Goal: Register for event/course

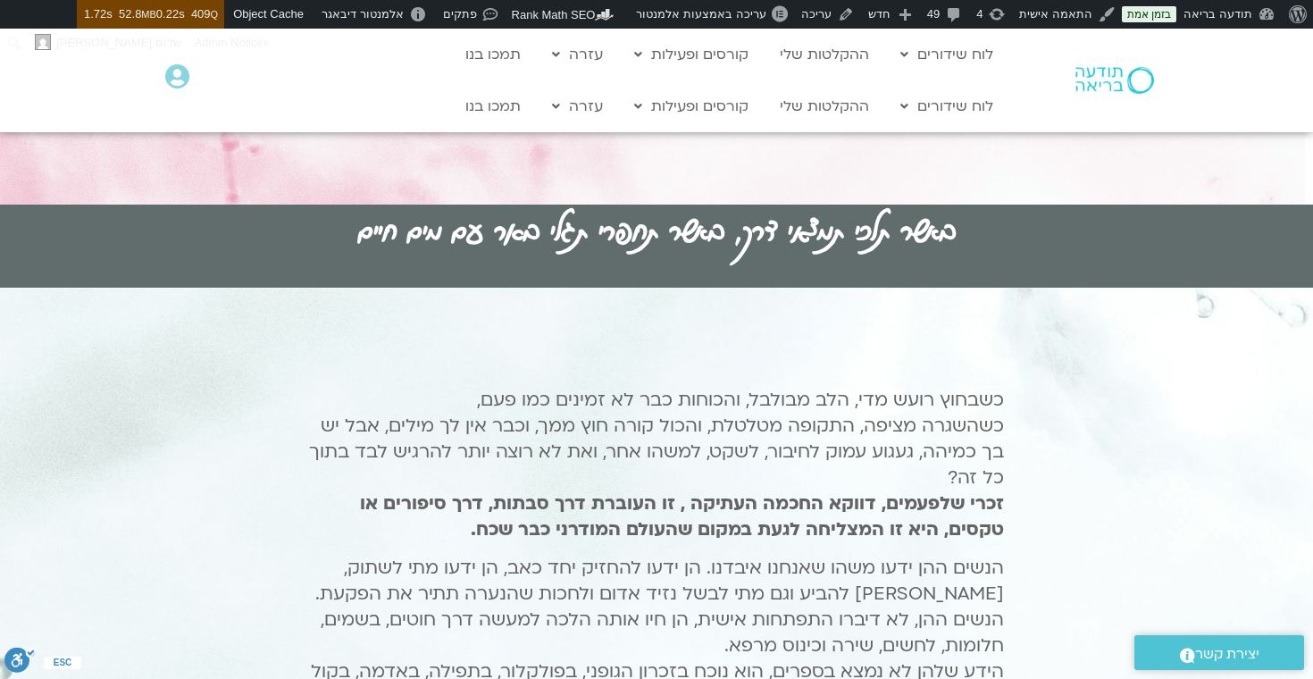
scroll to position [618, 0]
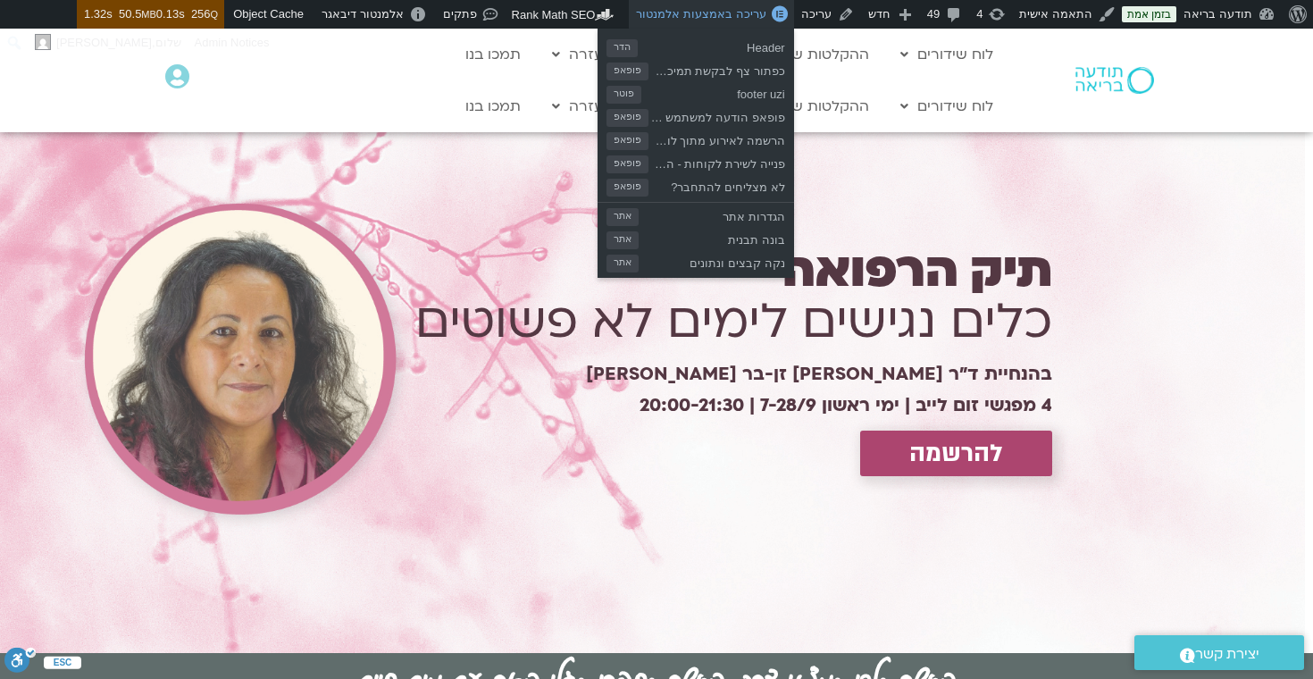
click at [721, 11] on span "עריכה באמצעות אלמנטור" at bounding box center [700, 13] width 129 height 13
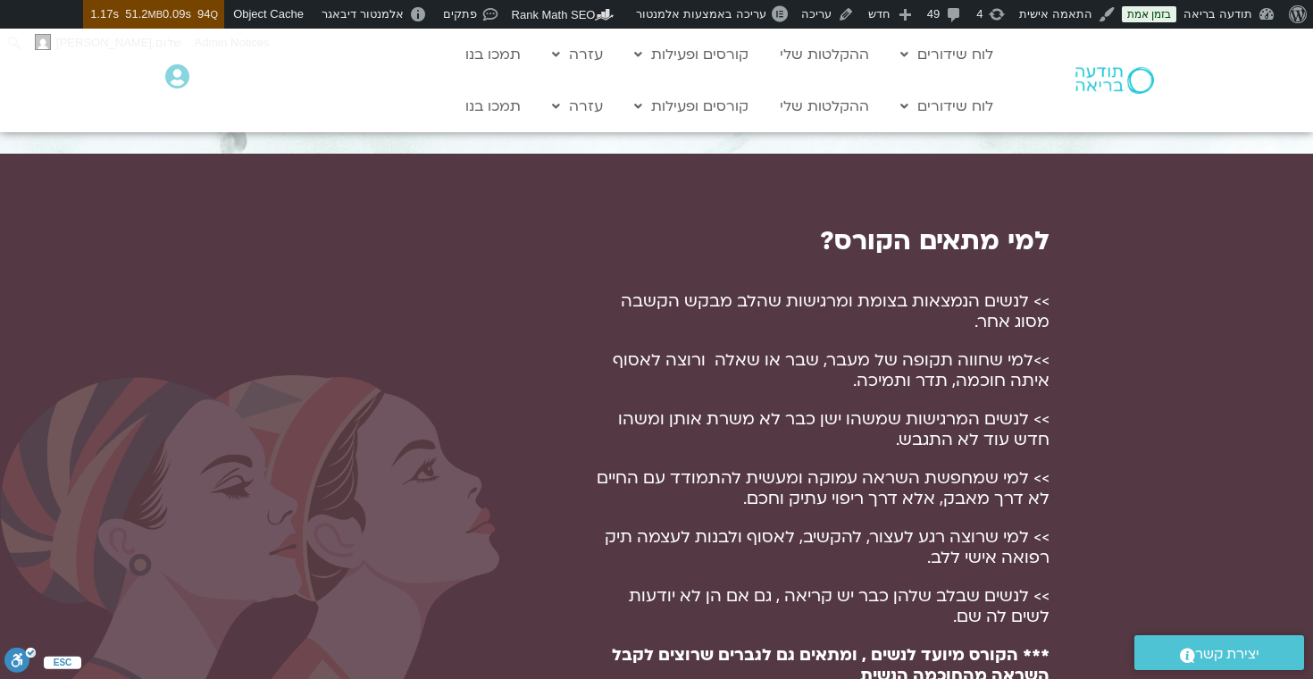
scroll to position [1214, 0]
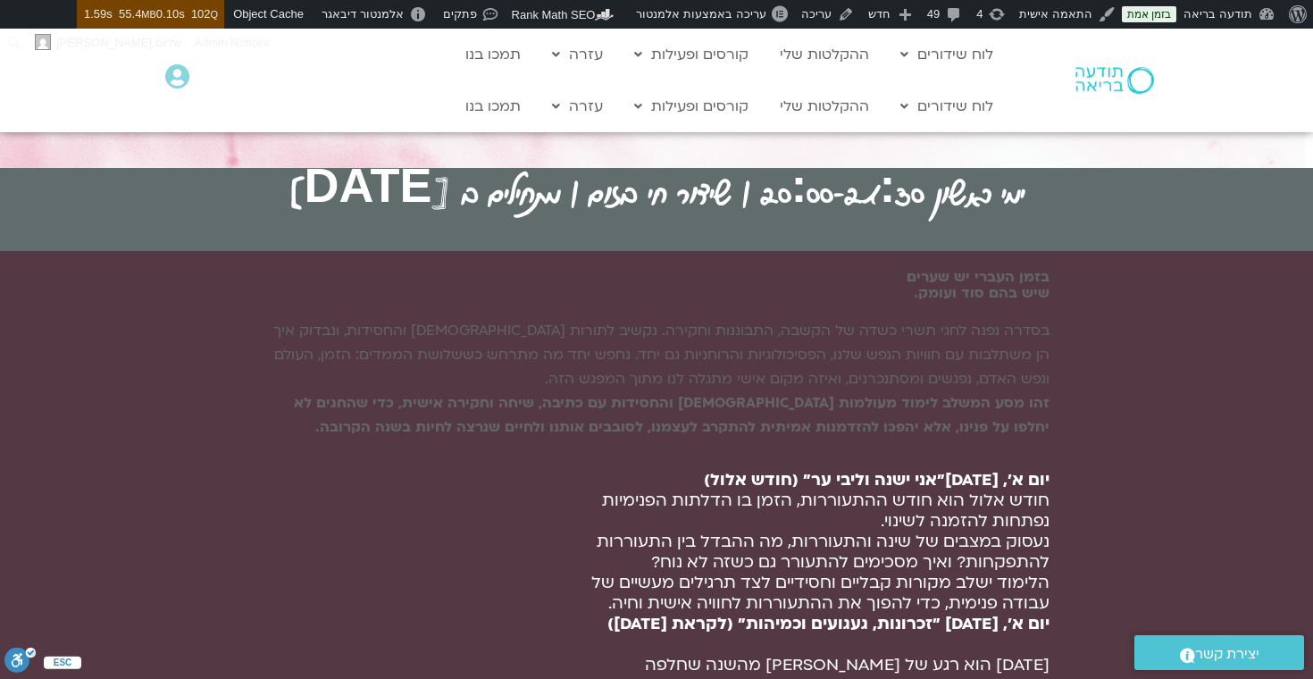
scroll to position [494, 0]
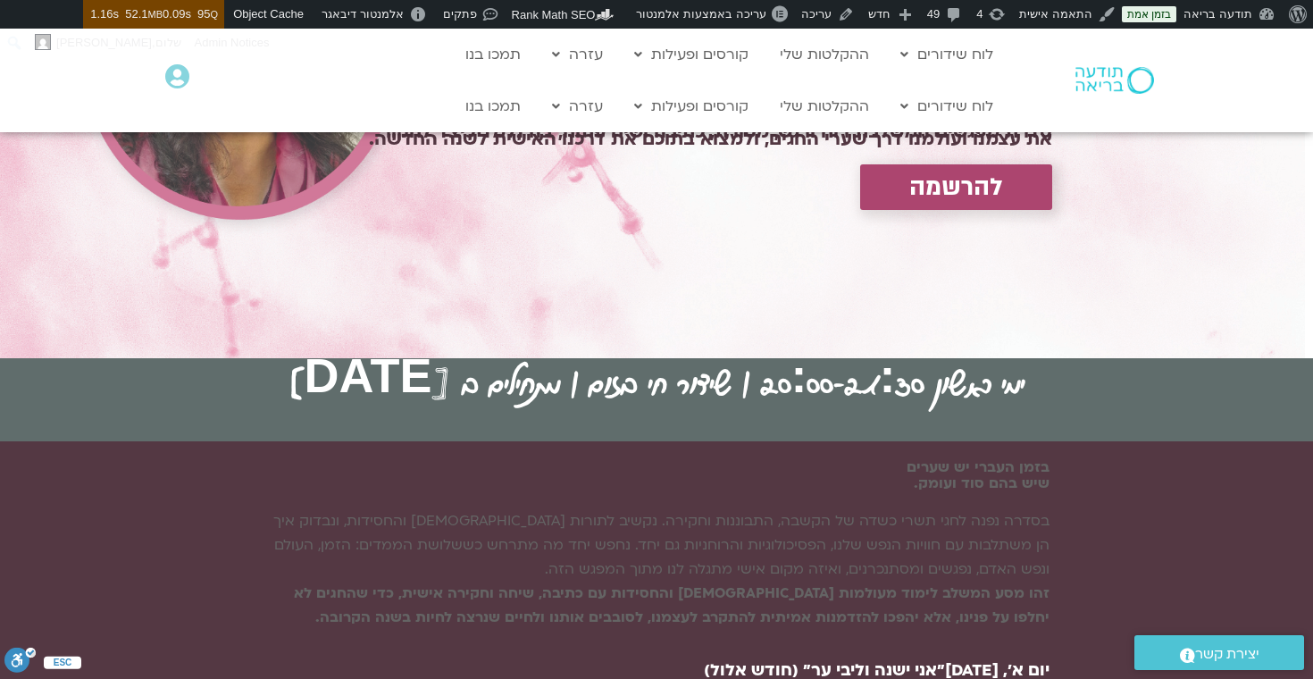
scroll to position [303, 0]
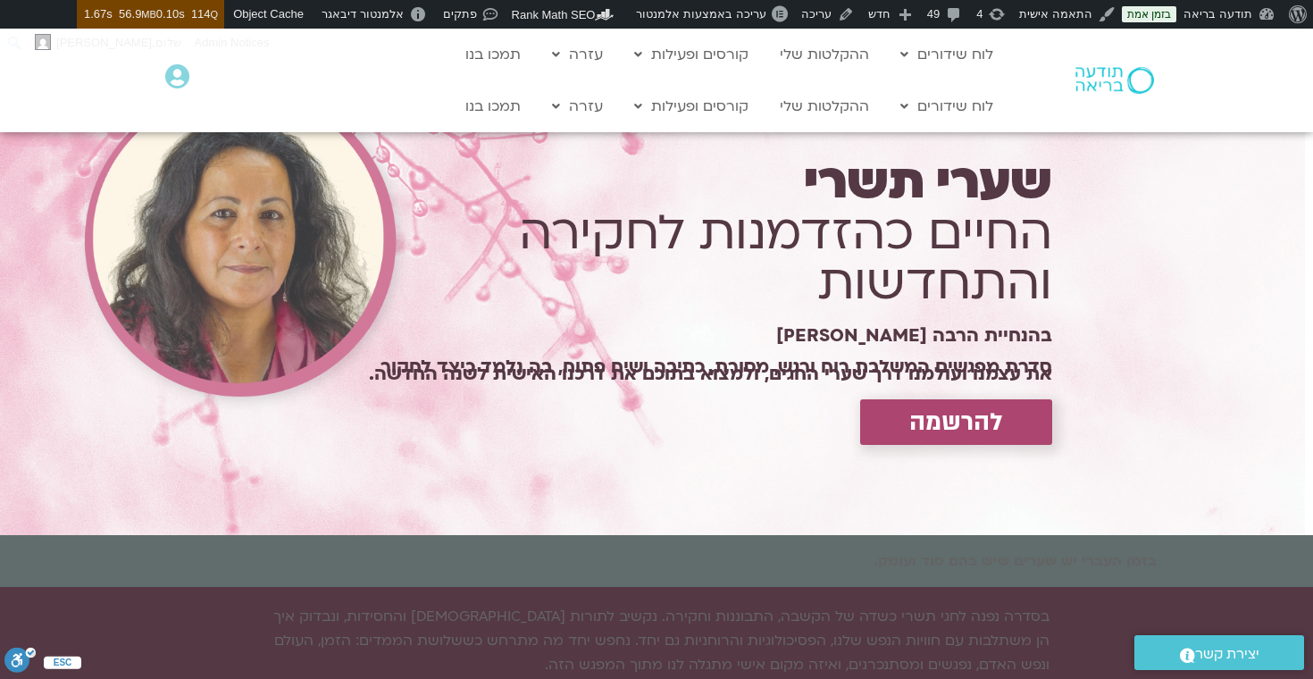
scroll to position [232, 0]
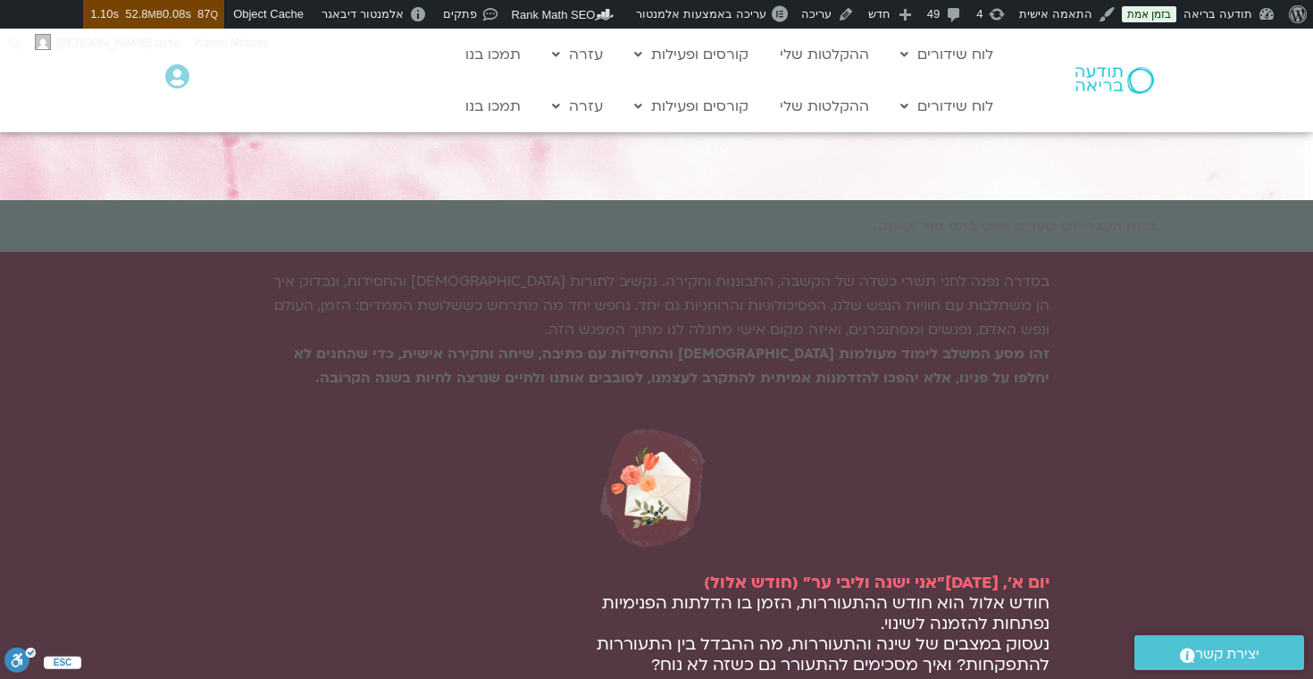
scroll to position [474, 0]
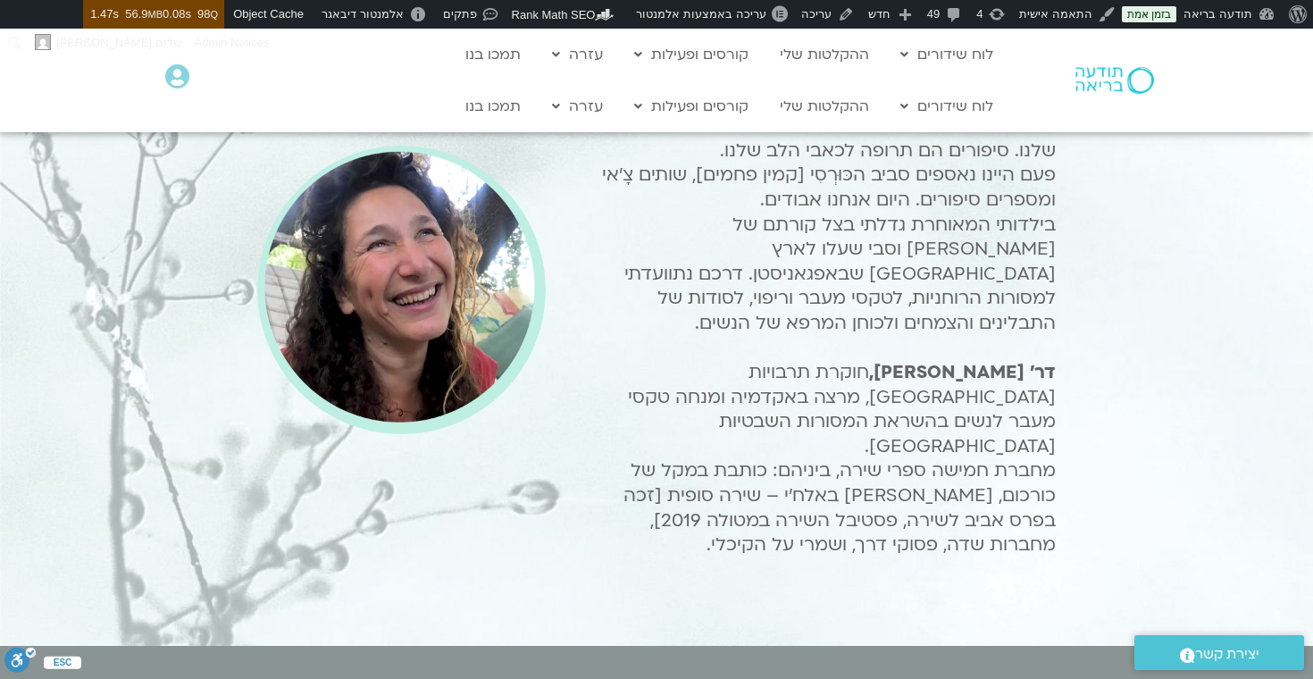
scroll to position [1394, 0]
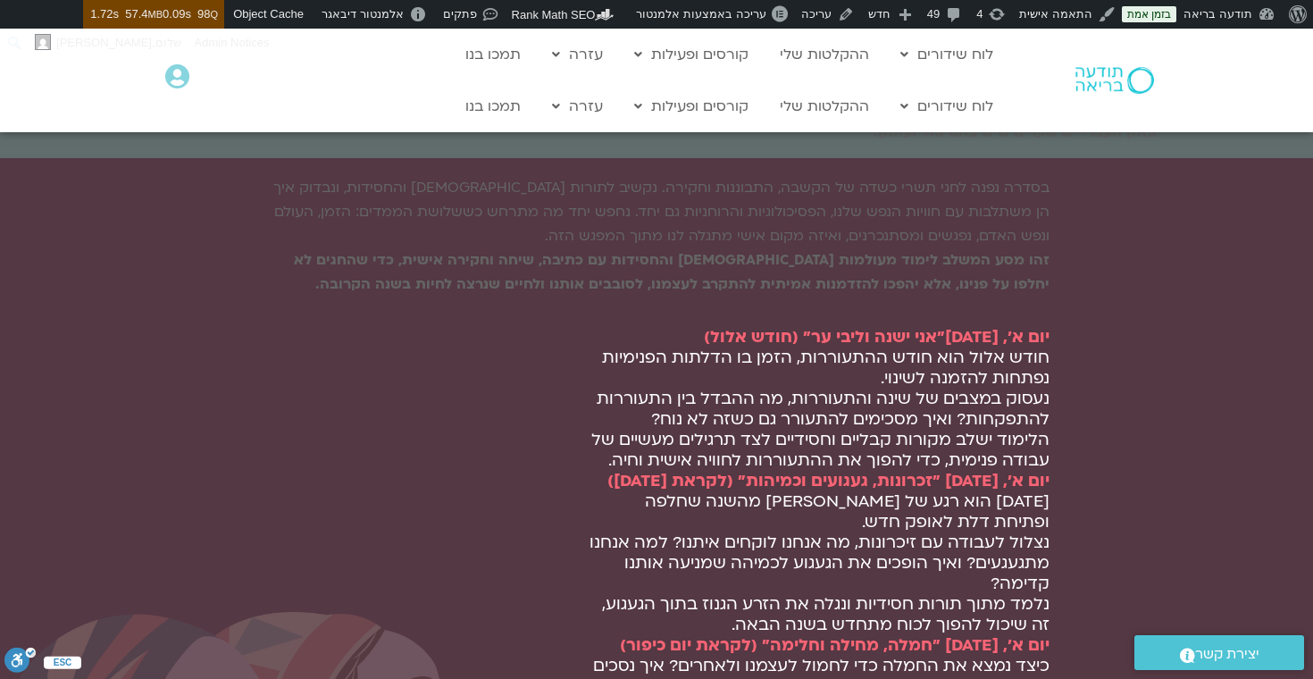
scroll to position [494, 0]
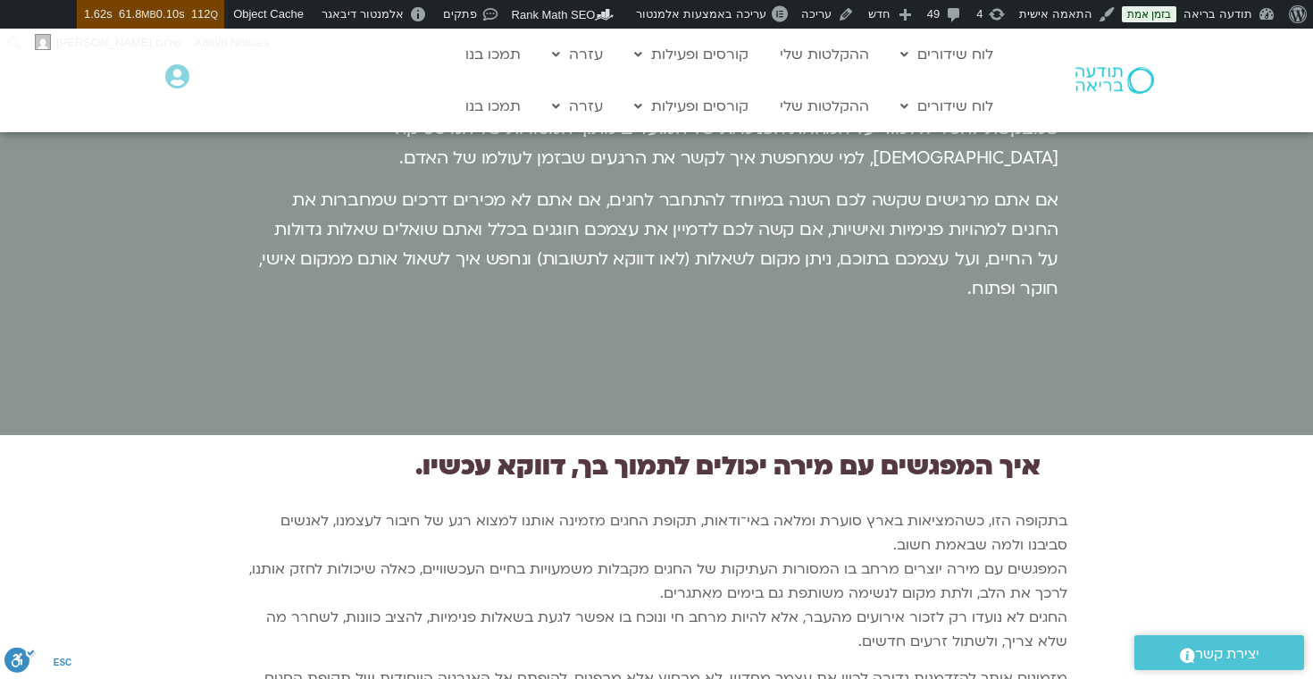
scroll to position [2435, 0]
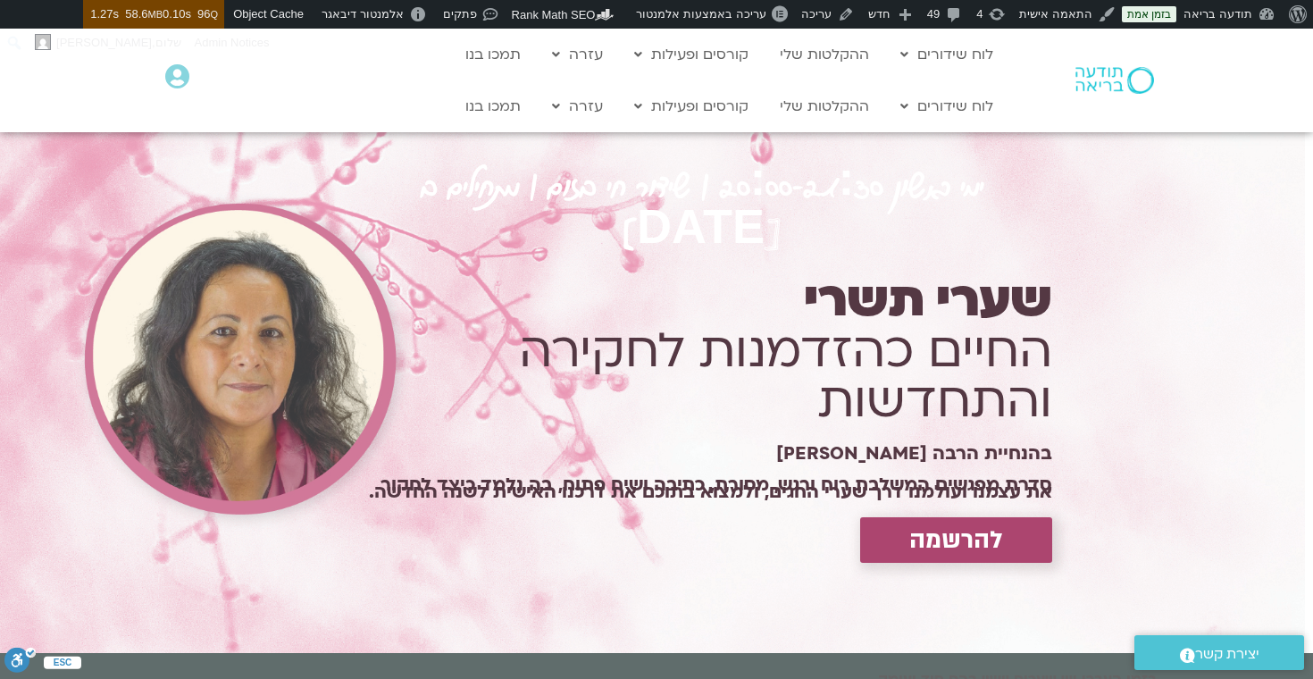
click at [646, 517] on div "להרשמה" at bounding box center [702, 540] width 700 height 46
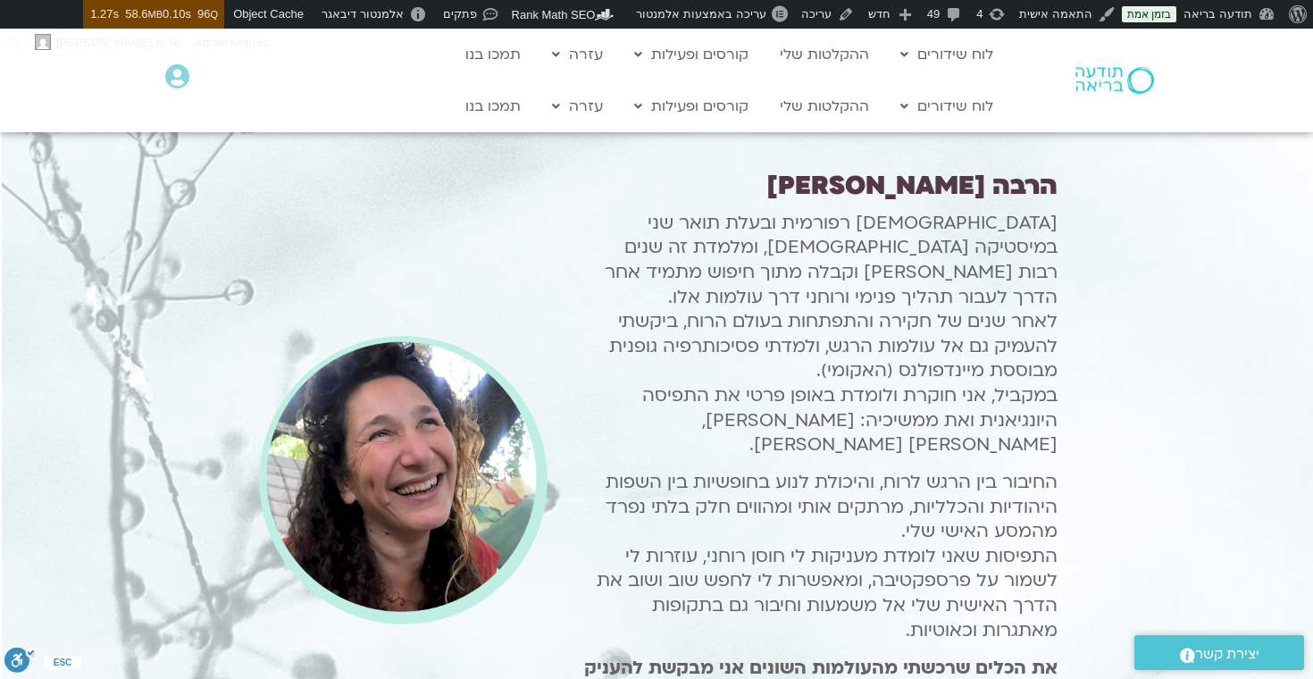
scroll to position [1827, -2]
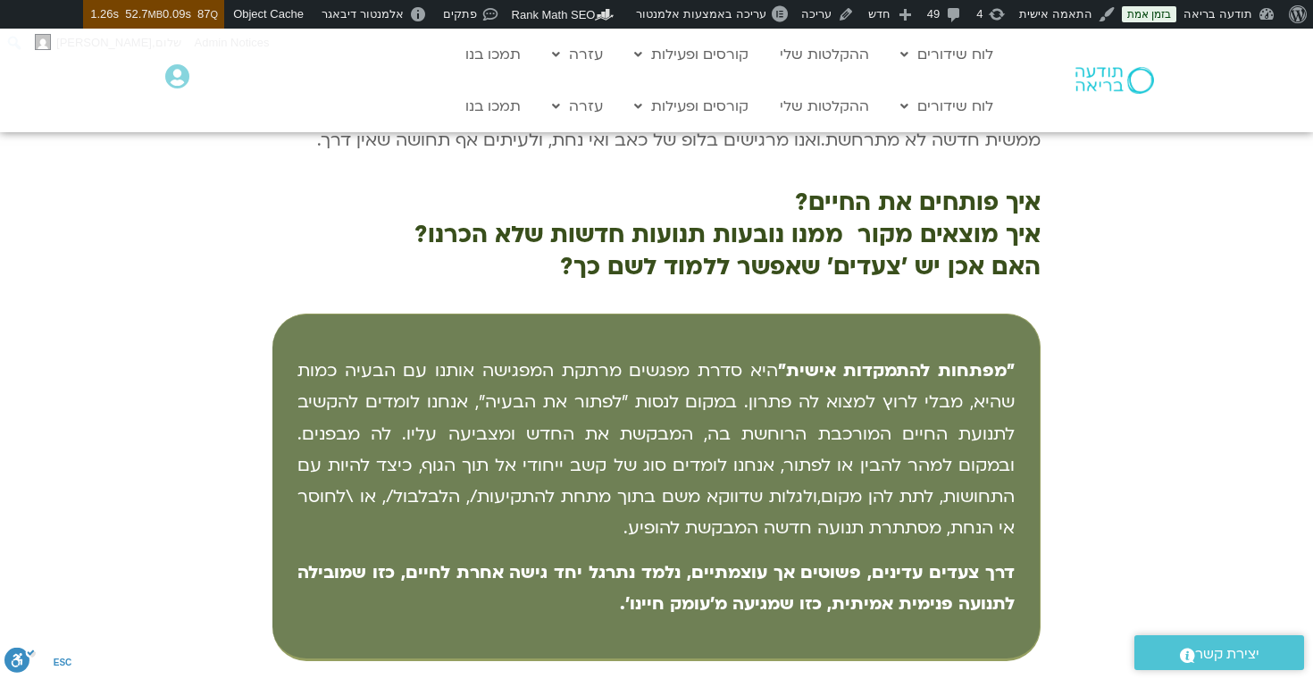
scroll to position [186, 0]
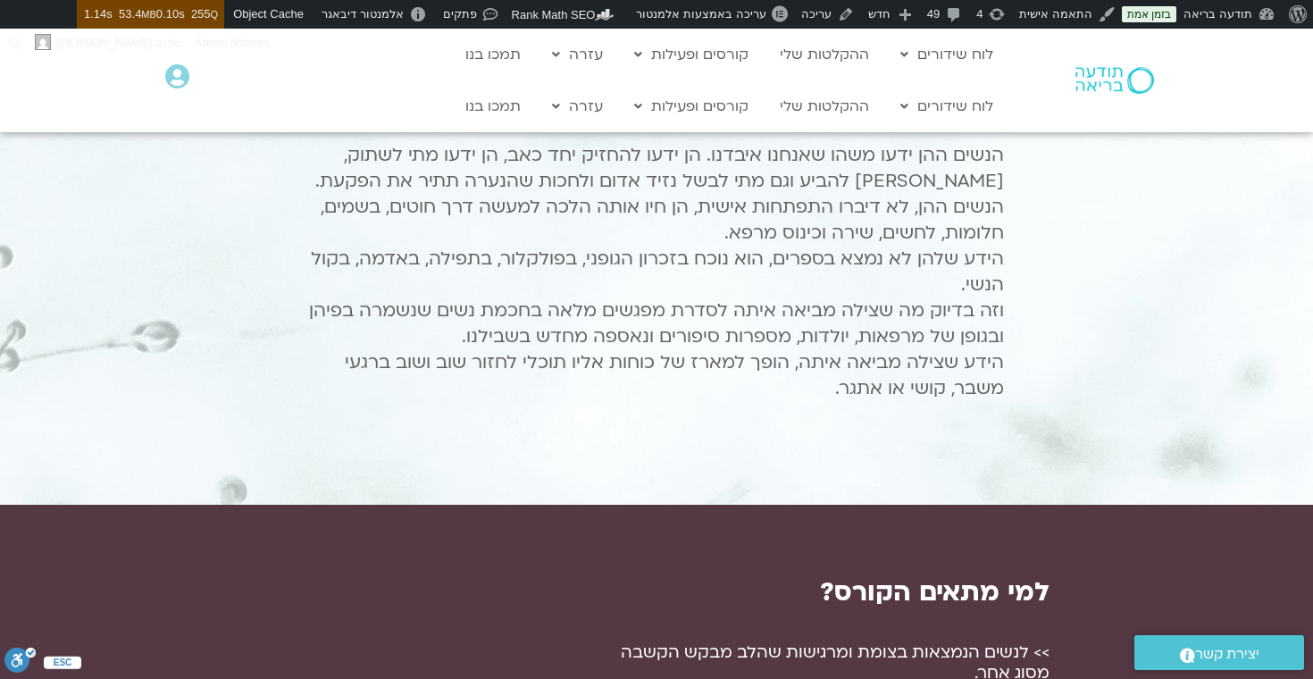
scroll to position [872, 0]
